Goal: Transaction & Acquisition: Book appointment/travel/reservation

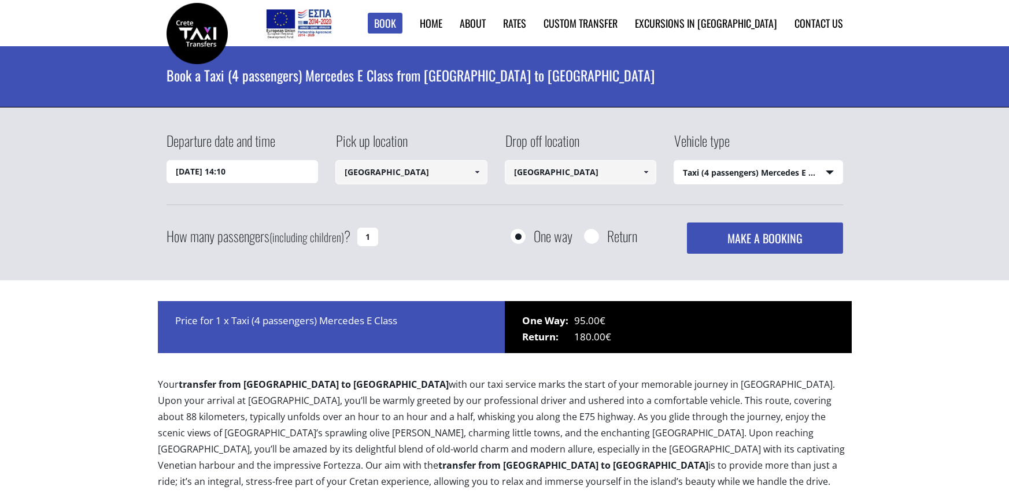
select select "540"
click at [286, 175] on input "[DATE] 14:10" at bounding box center [243, 171] width 152 height 23
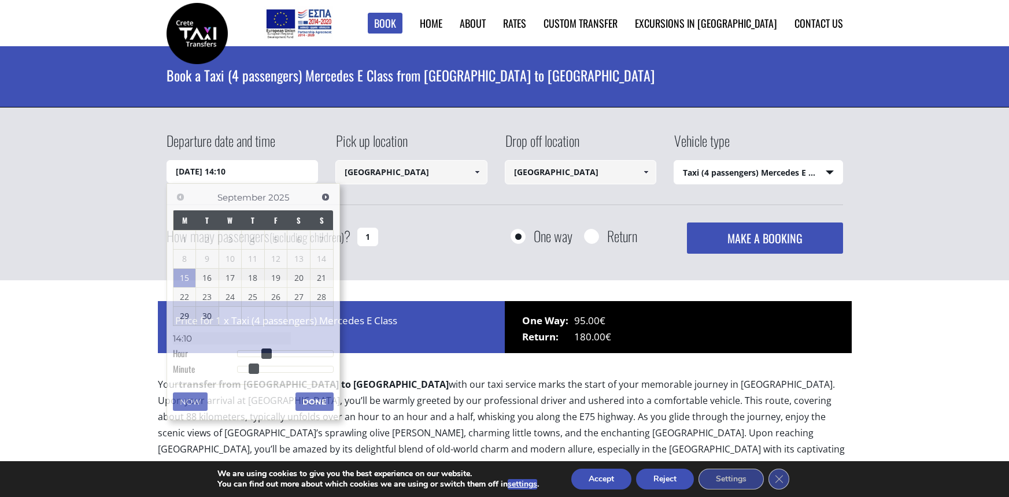
click at [631, 198] on div "Departure date and time 15/09/2025 14:10 Pick up location Heraklion airport Sel…" at bounding box center [505, 168] width 676 height 75
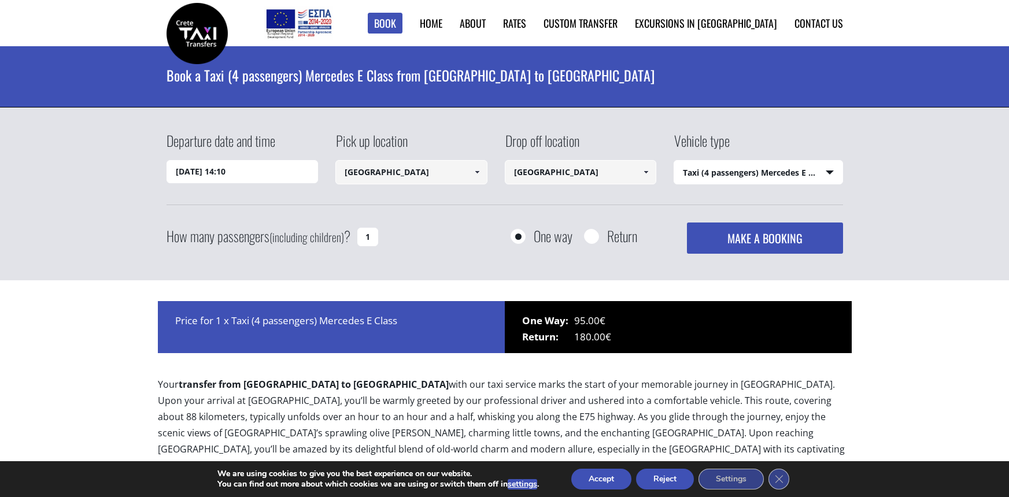
click at [816, 169] on select "Select vehicle type Taxi (4 passengers) Mercedes E Class Mini Van (7 passengers…" at bounding box center [758, 173] width 168 height 24
click at [791, 237] on button "MAKE A BOOKING" at bounding box center [765, 238] width 156 height 31
click at [368, 239] on input "1" at bounding box center [367, 237] width 21 height 19
type input "2"
click at [914, 286] on div "Departure date and time 15/09/2025 14:10 Pick up location Heraklion airport Sel…" at bounding box center [504, 205] width 1009 height 194
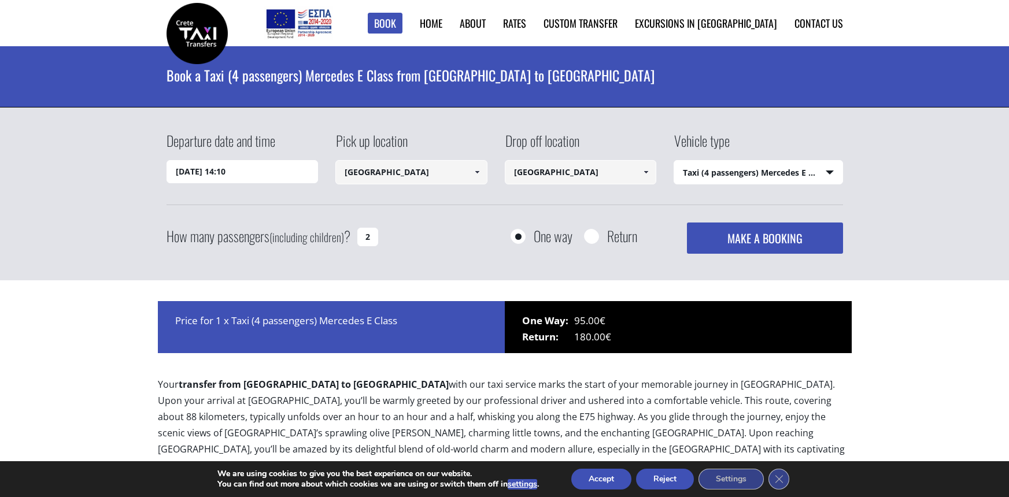
click at [786, 246] on button "MAKE A BOOKING" at bounding box center [765, 238] width 156 height 31
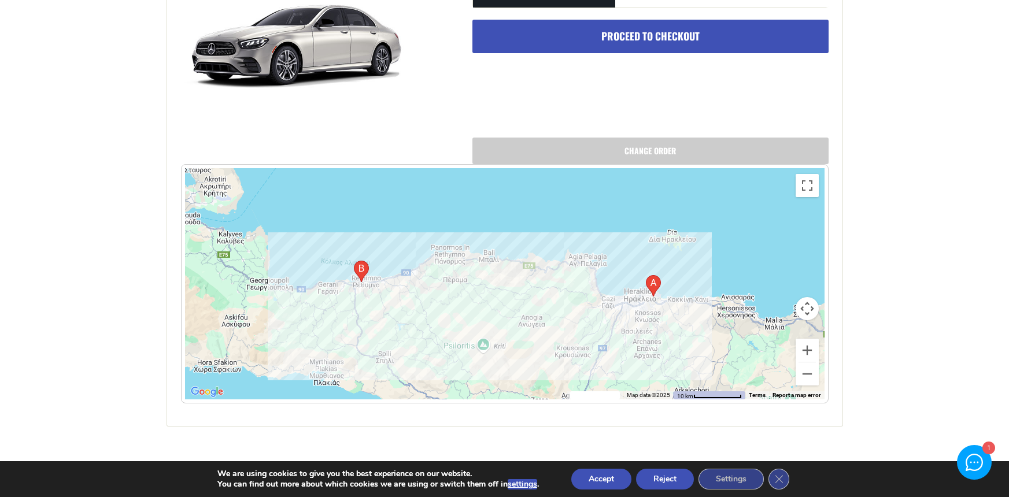
scroll to position [482, 0]
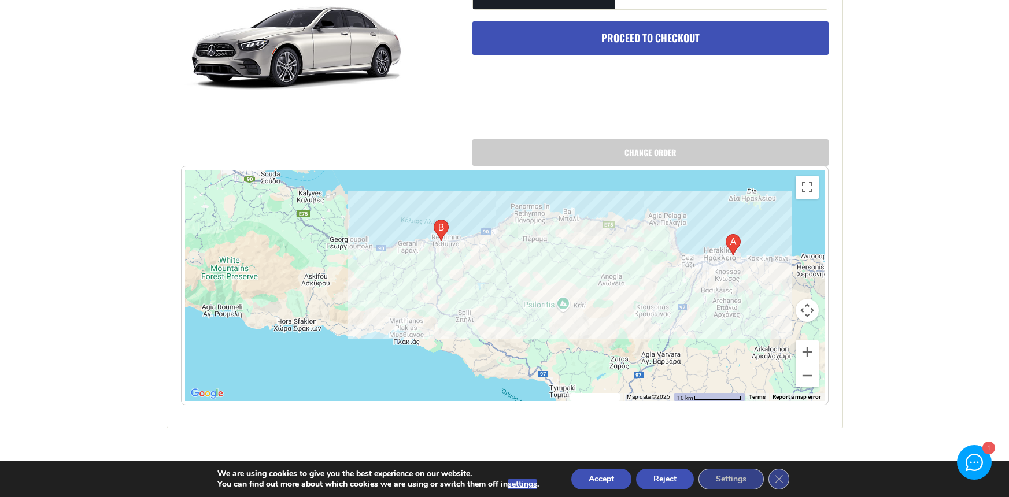
drag, startPoint x: 390, startPoint y: 315, endPoint x: 471, endPoint y: 272, distance: 91.8
click at [471, 272] on div at bounding box center [504, 285] width 639 height 231
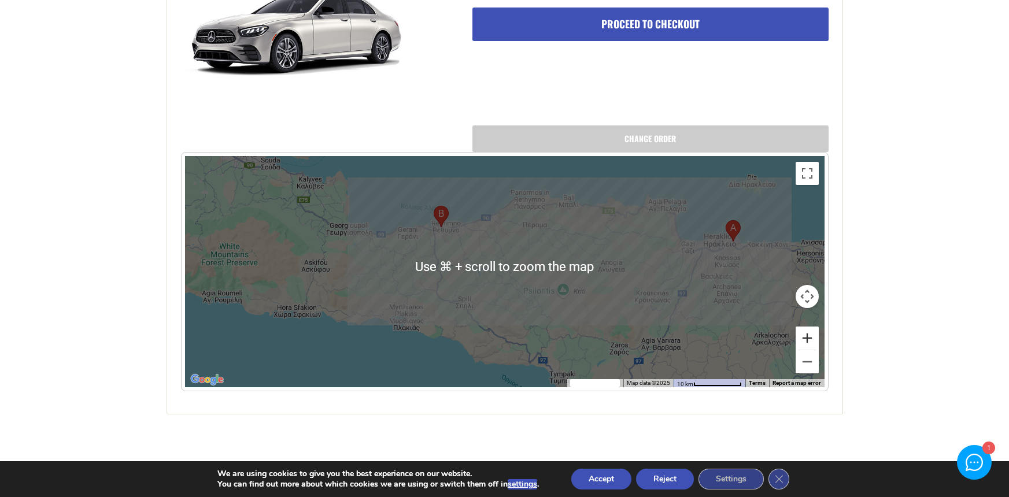
click at [803, 345] on button "Zoom in" at bounding box center [807, 338] width 23 height 23
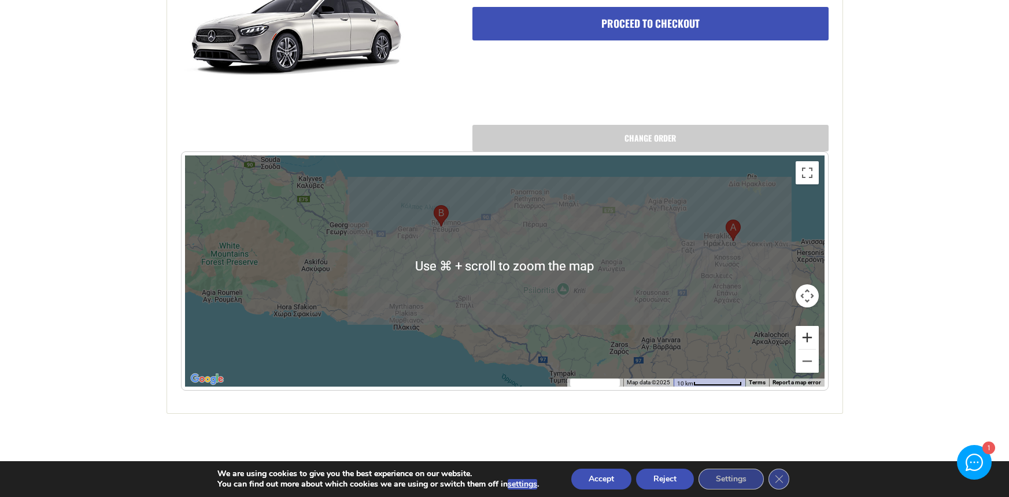
scroll to position [498, 0]
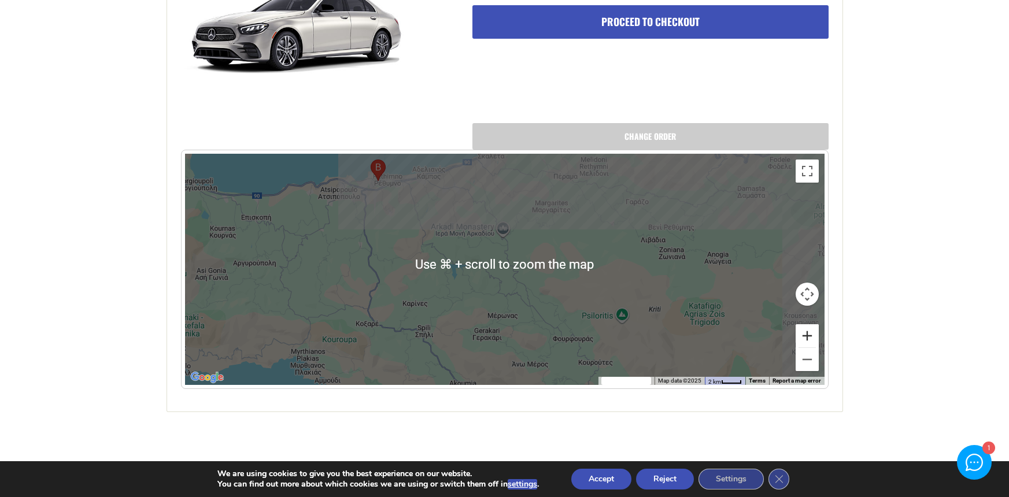
click at [804, 339] on button "Zoom in" at bounding box center [807, 335] width 23 height 23
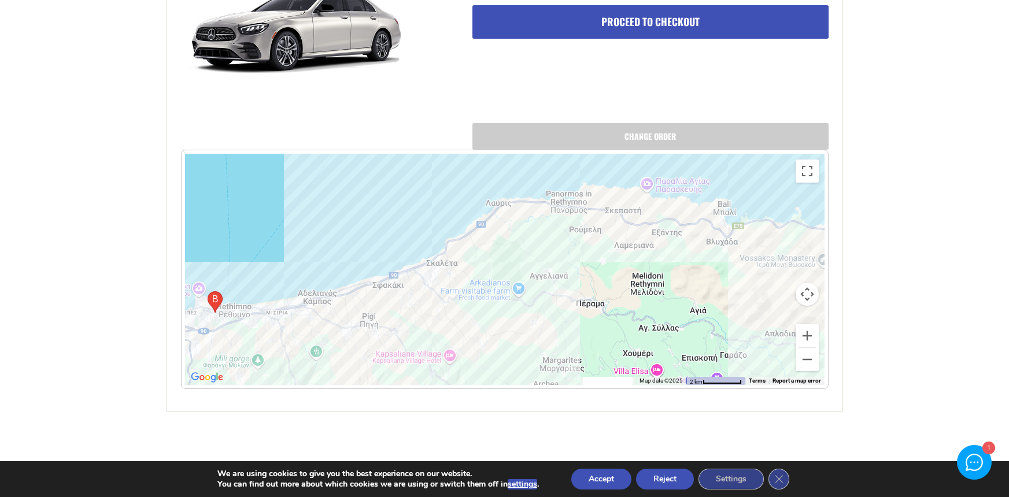
drag, startPoint x: 645, startPoint y: 198, endPoint x: 608, endPoint y: 420, distance: 225.0
click at [608, 420] on div "+ Would you like to add a return trip, for a total of 85 € ? Add return trip to…" at bounding box center [505, 38] width 694 height 818
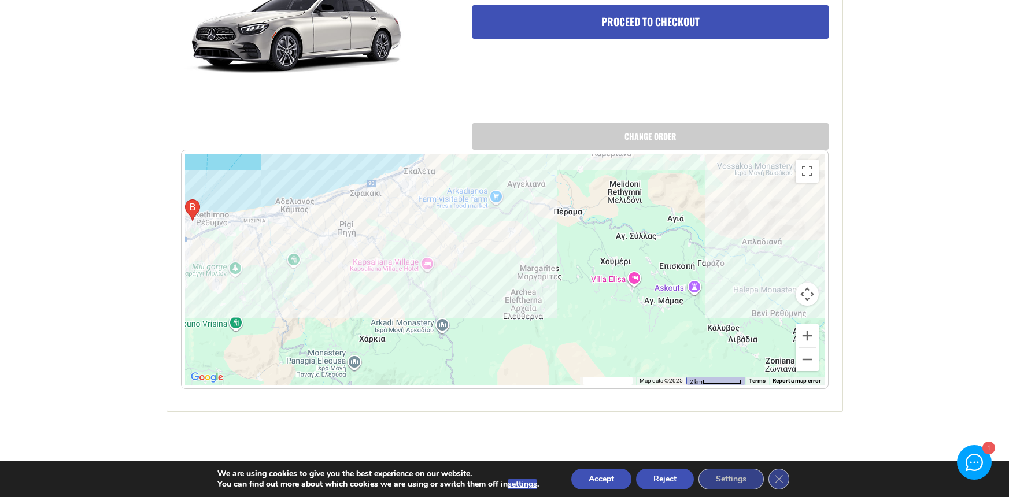
drag, startPoint x: 641, startPoint y: 290, endPoint x: 617, endPoint y: 196, distance: 97.0
click at [617, 196] on div at bounding box center [504, 269] width 639 height 231
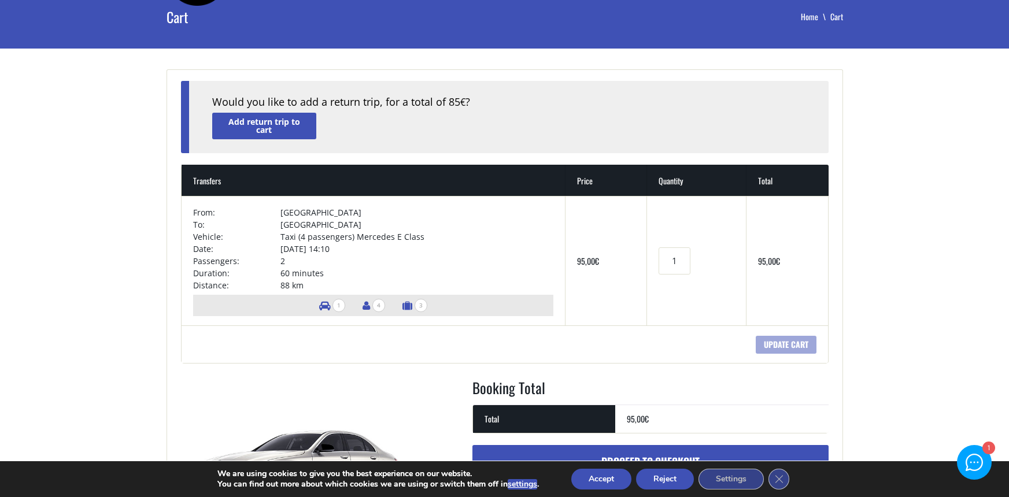
scroll to position [0, 0]
